Goal: Information Seeking & Learning: Check status

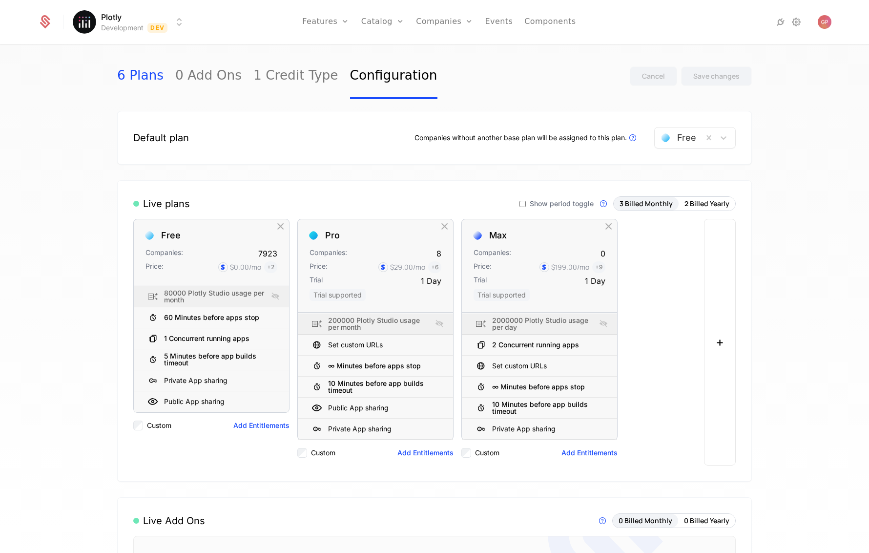
click at [144, 76] on link "6 Plans" at bounding box center [140, 76] width 46 height 46
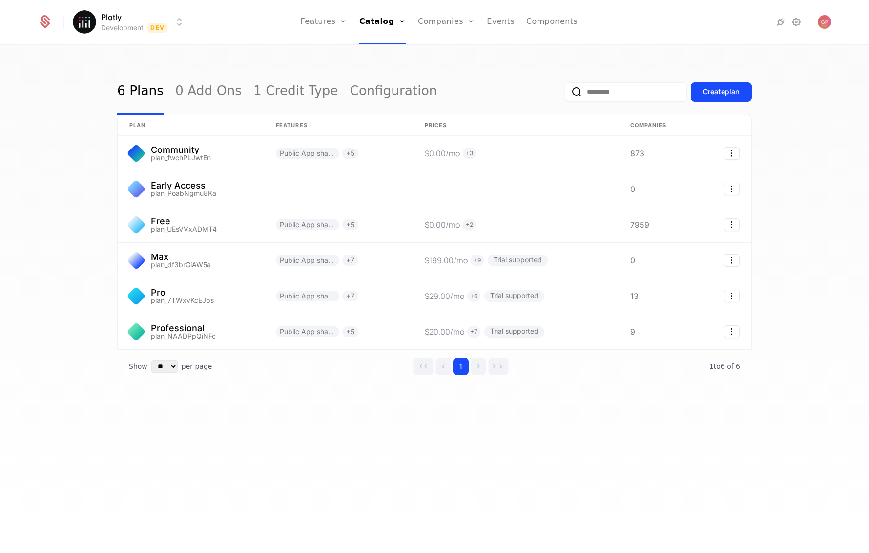
click at [183, 21] on html "Plotly Development Dev Features Features Flags Catalog Plans Add Ons Credits Co…" at bounding box center [434, 276] width 869 height 553
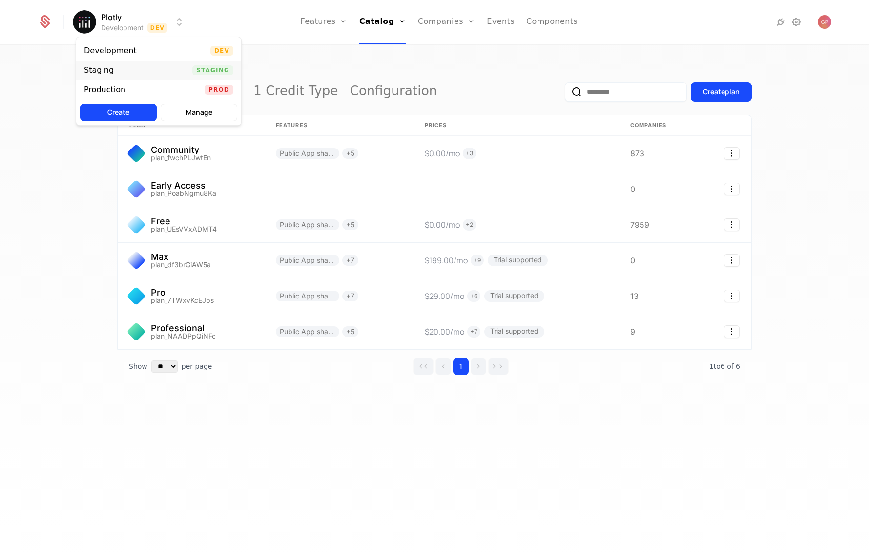
click at [119, 63] on div "Staging Staging" at bounding box center [158, 71] width 165 height 20
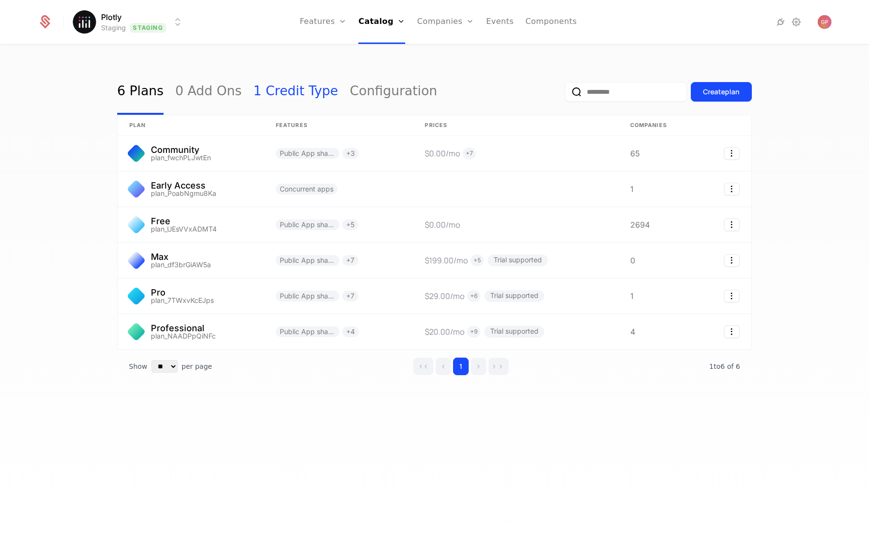
click at [268, 95] on link "1 Credit Type" at bounding box center [295, 92] width 85 height 46
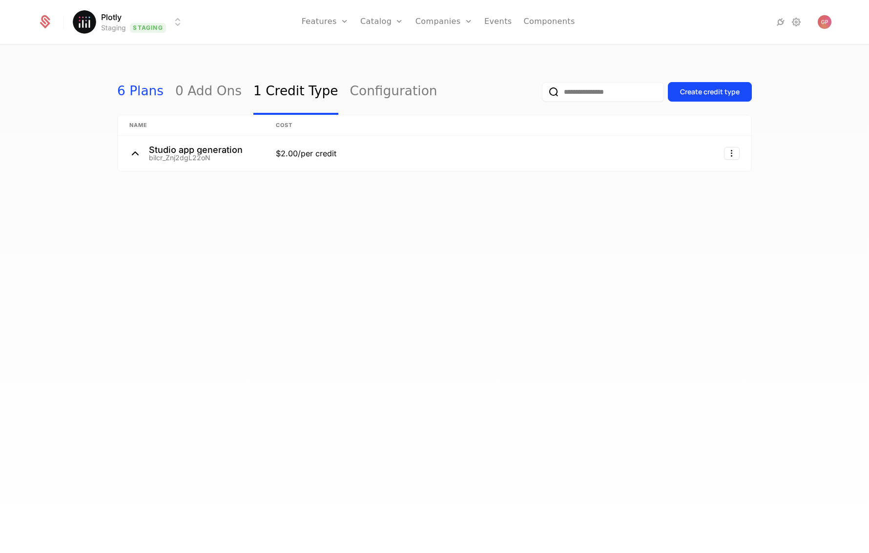
click at [143, 92] on link "6 Plans" at bounding box center [140, 92] width 46 height 46
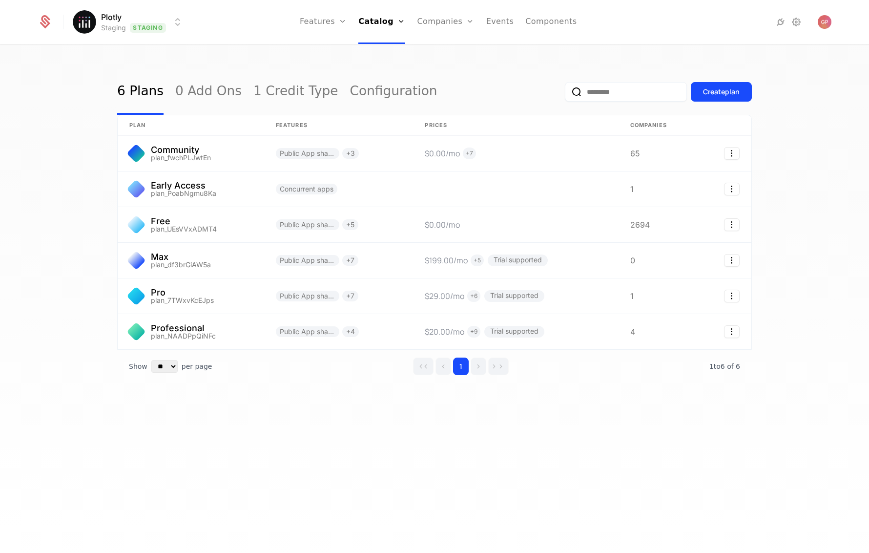
click at [623, 474] on div "6 Plans 0 Add Ons 1 Credit Type Configuration Create plan plan Features Prices …" at bounding box center [434, 301] width 869 height 513
click at [454, 54] on link "Companies" at bounding box center [451, 54] width 45 height 12
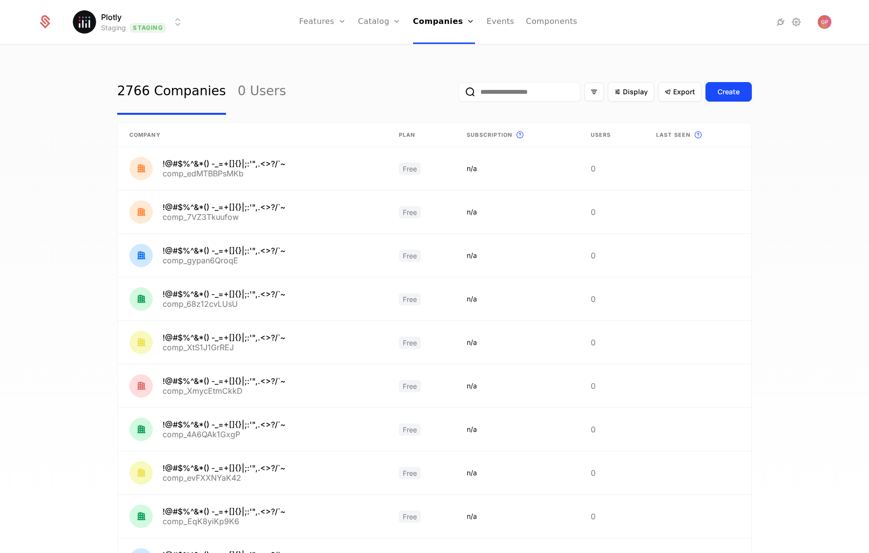
click at [509, 89] on input "email" at bounding box center [519, 92] width 122 height 20
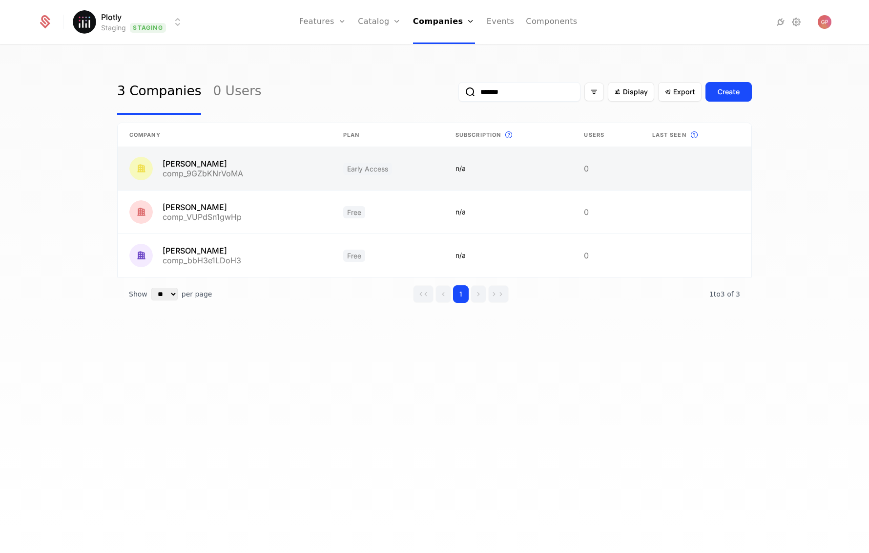
type input "*******"
click at [236, 166] on link at bounding box center [225, 168] width 214 height 43
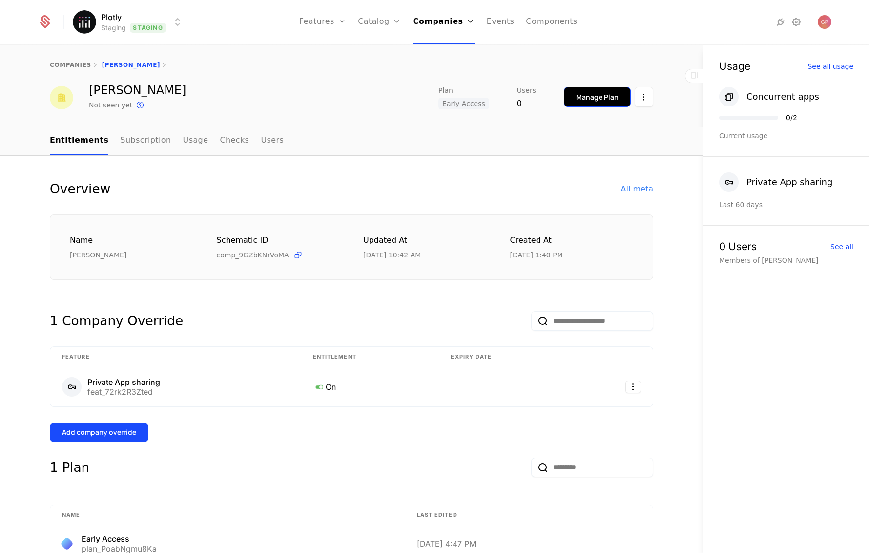
click at [587, 96] on div "Manage Plan" at bounding box center [597, 97] width 42 height 10
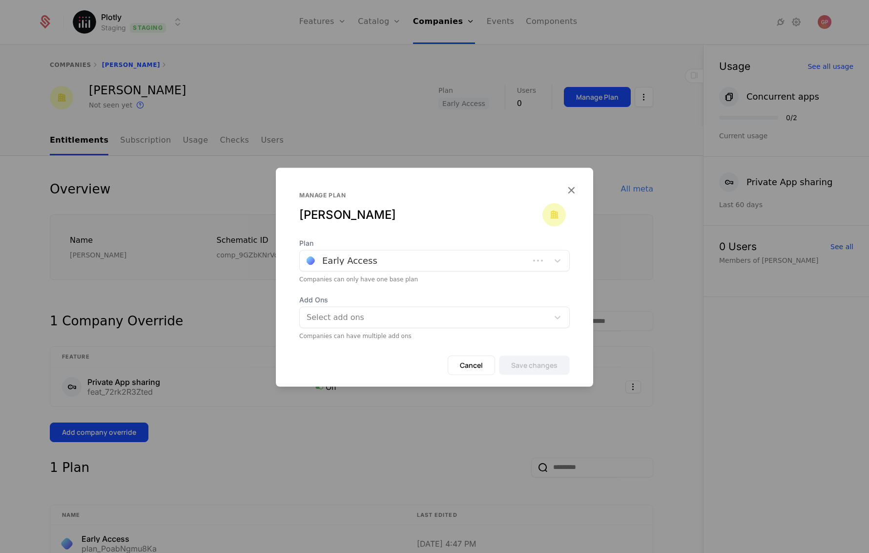
click at [374, 262] on div at bounding box center [415, 261] width 216 height 14
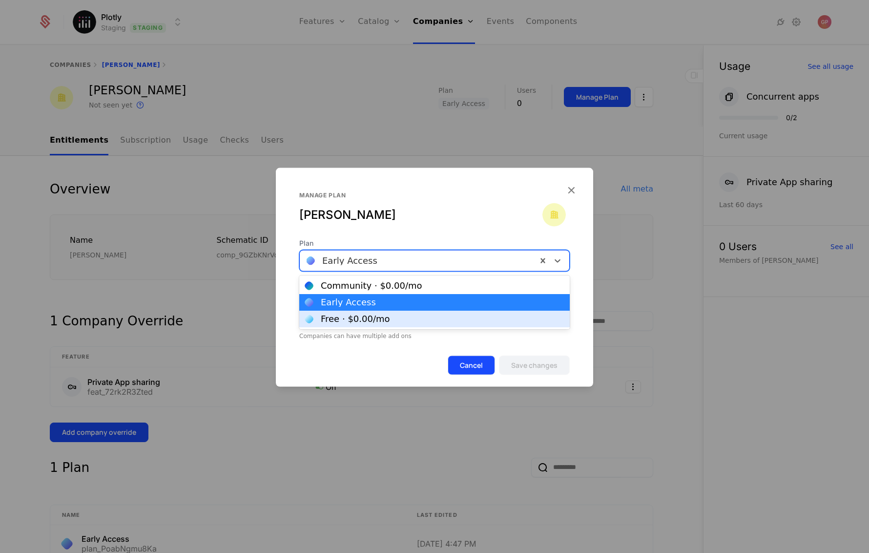
click at [481, 360] on button "Cancel" at bounding box center [471, 365] width 47 height 20
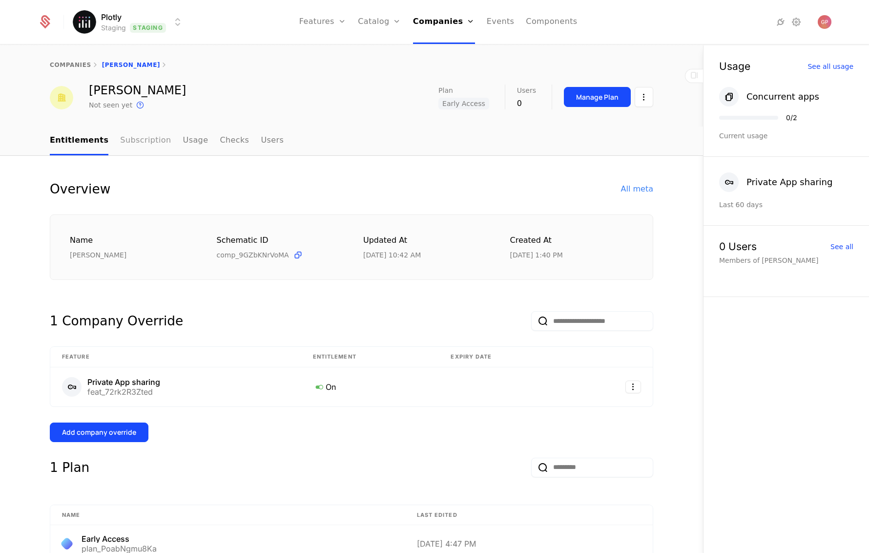
click at [120, 141] on link "Subscription" at bounding box center [145, 140] width 51 height 29
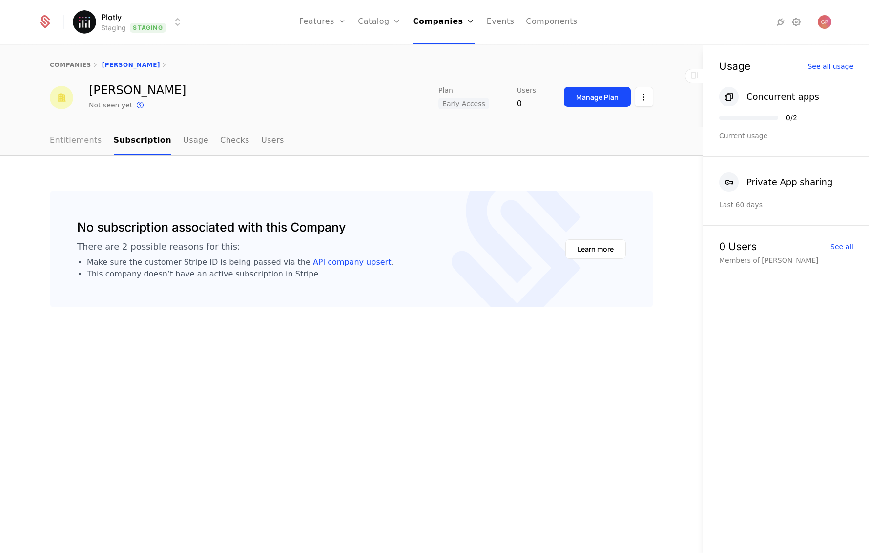
click at [91, 139] on link "Entitlements" at bounding box center [76, 140] width 52 height 29
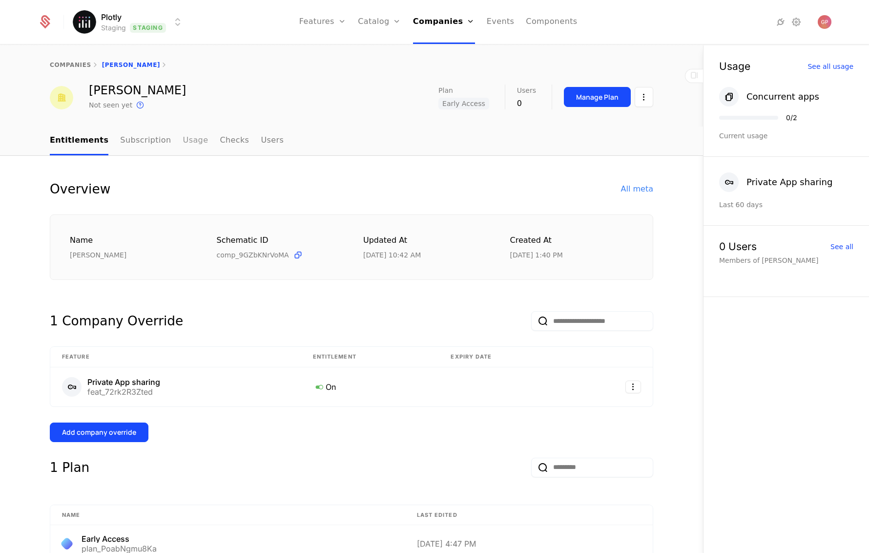
click at [183, 143] on link "Usage" at bounding box center [195, 140] width 25 height 29
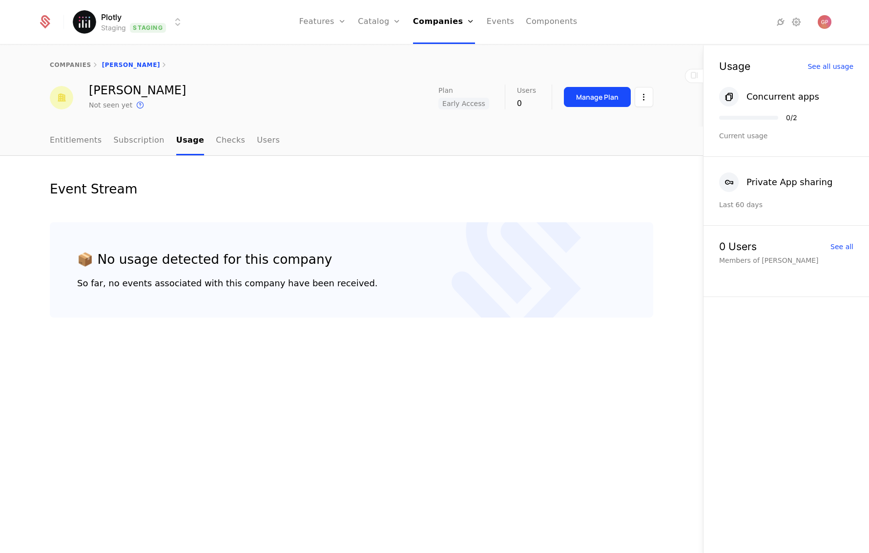
click at [199, 142] on ul "Entitlements Subscription Usage Checks Users" at bounding box center [165, 140] width 230 height 29
click at [86, 142] on link "Entitlements" at bounding box center [76, 140] width 52 height 29
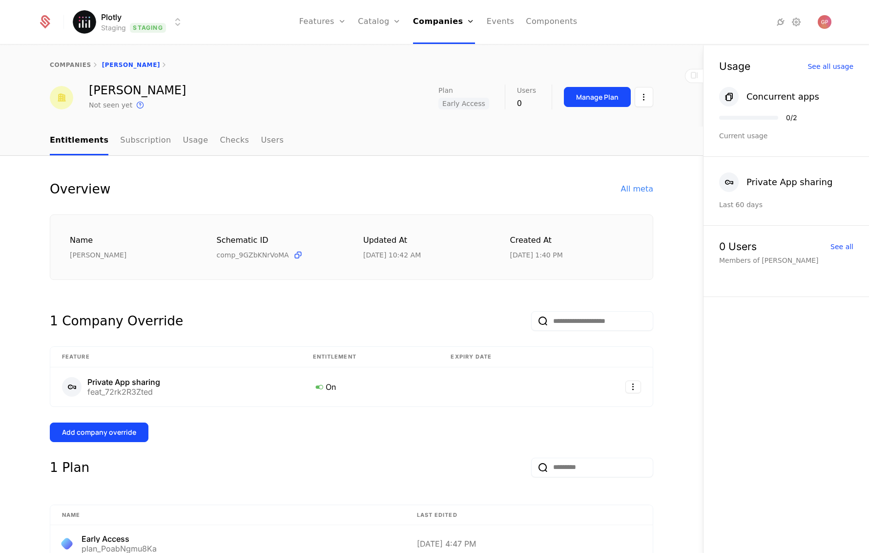
click at [271, 139] on nav "Entitlements Subscription Usage Checks Users" at bounding box center [351, 140] width 603 height 29
